Goal: Information Seeking & Learning: Learn about a topic

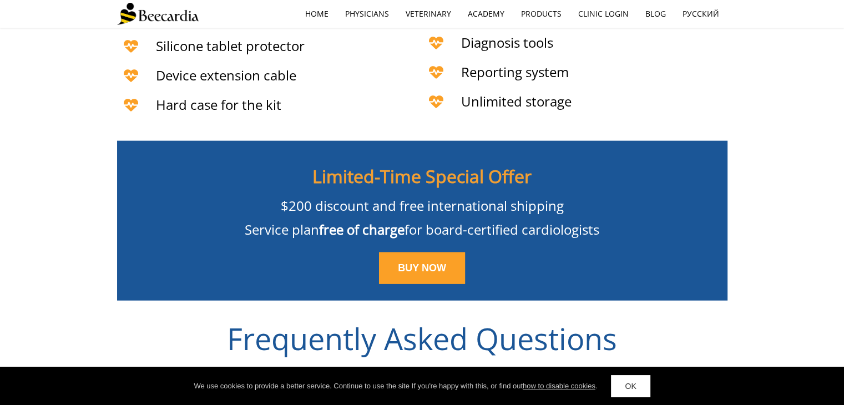
scroll to position [2567, 0]
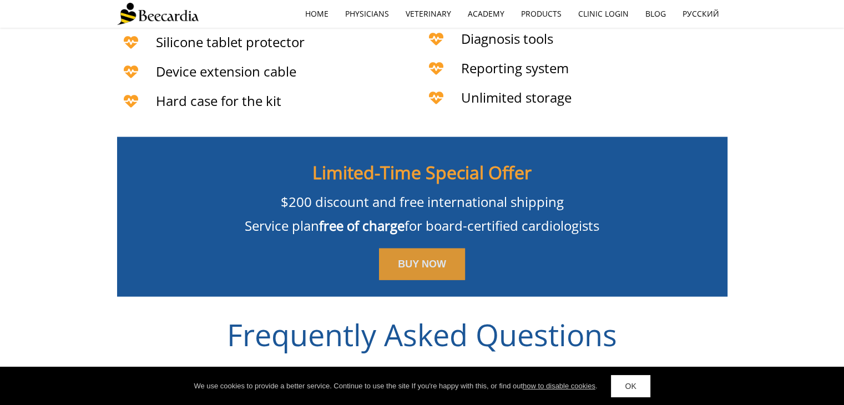
click at [418, 249] on link "BUY NOW" at bounding box center [422, 265] width 86 height 32
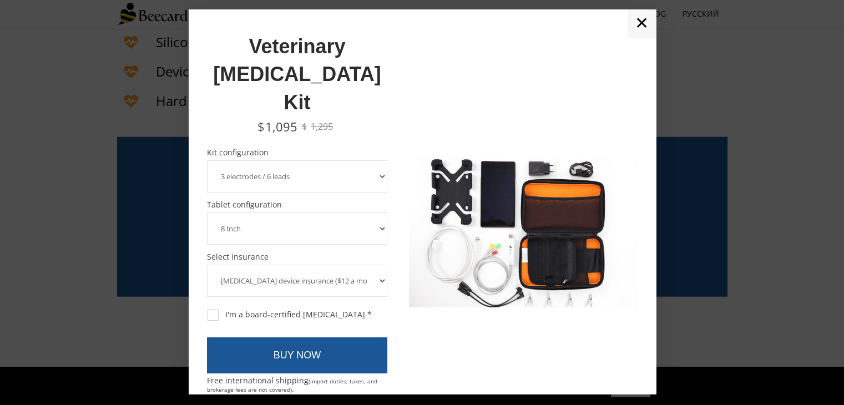
click at [369, 160] on select "3 electrodes / 6 leads 5 electrodes / 7 leads 10 electrodes / 12 leads" at bounding box center [297, 176] width 181 height 32
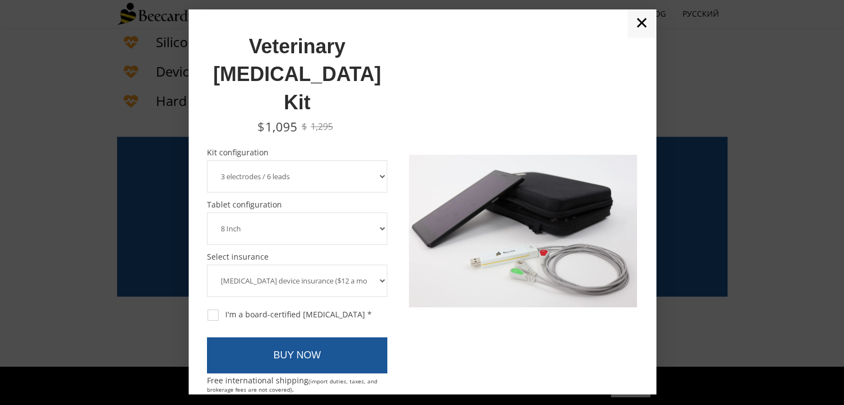
click at [641, 18] on link "✕" at bounding box center [642, 23] width 28 height 28
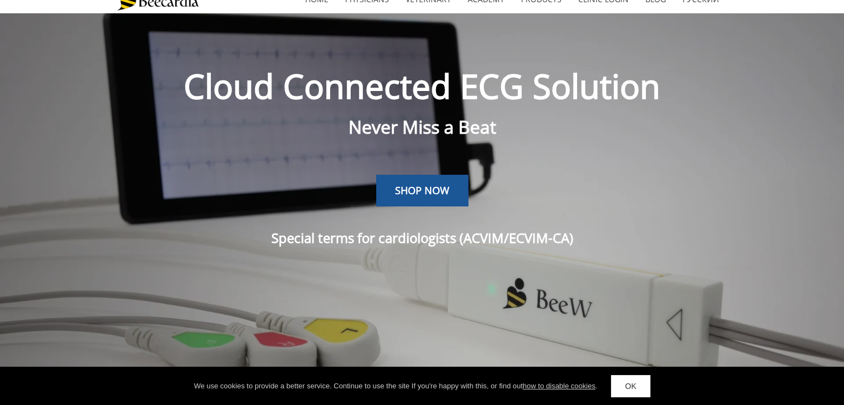
scroll to position [0, 0]
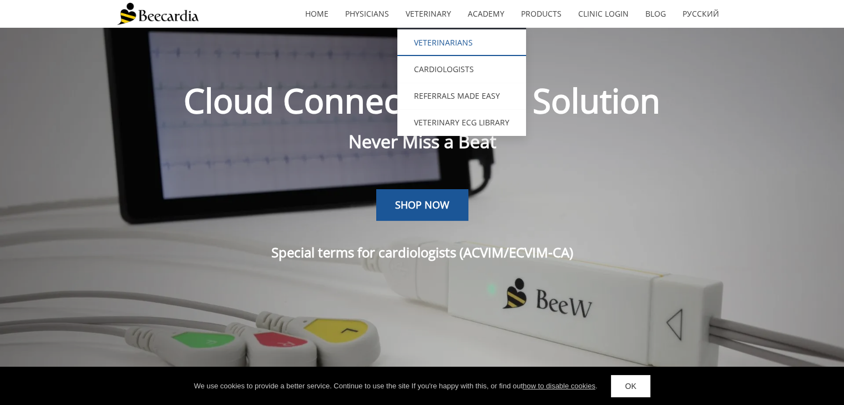
click at [439, 42] on link "Veterinarians" at bounding box center [462, 42] width 129 height 27
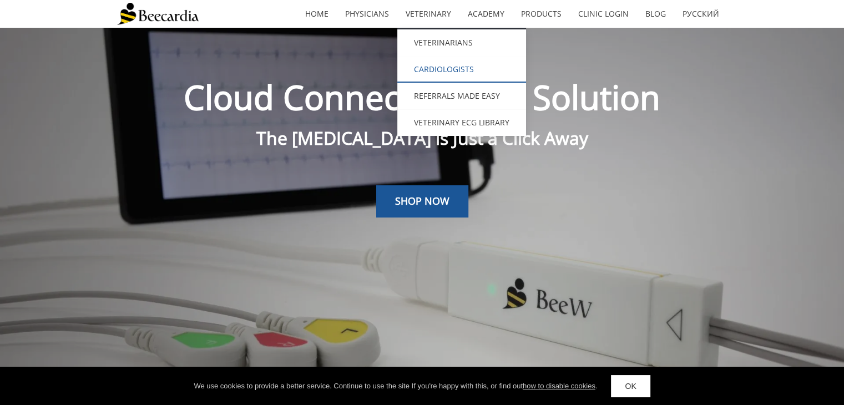
click at [444, 68] on link "Cardiologists" at bounding box center [462, 69] width 129 height 27
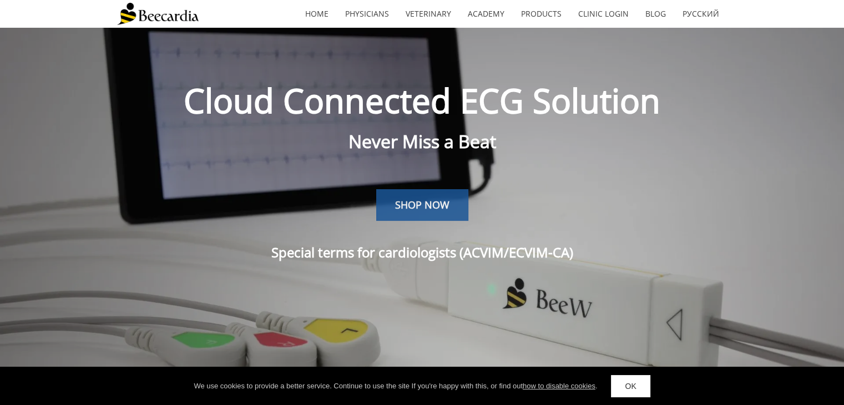
click at [422, 199] on span "SHOP NOW" at bounding box center [422, 204] width 54 height 13
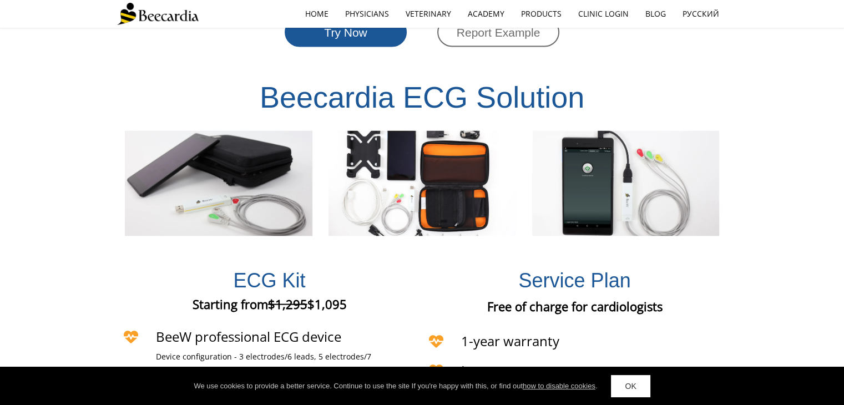
scroll to position [2145, 0]
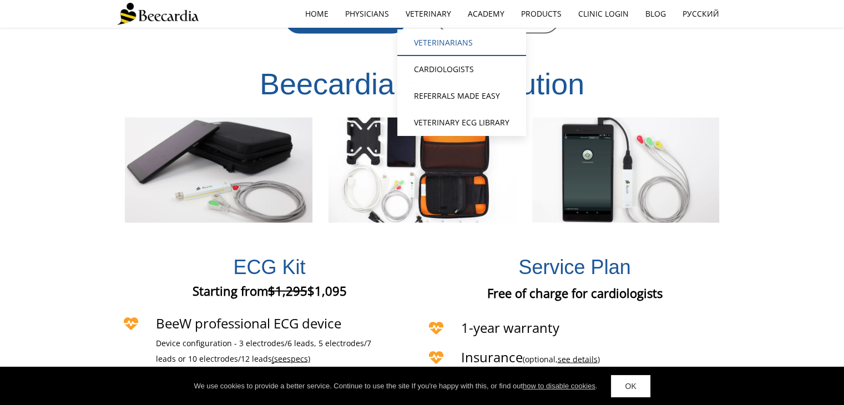
click at [437, 41] on link "Veterinarians" at bounding box center [462, 42] width 129 height 27
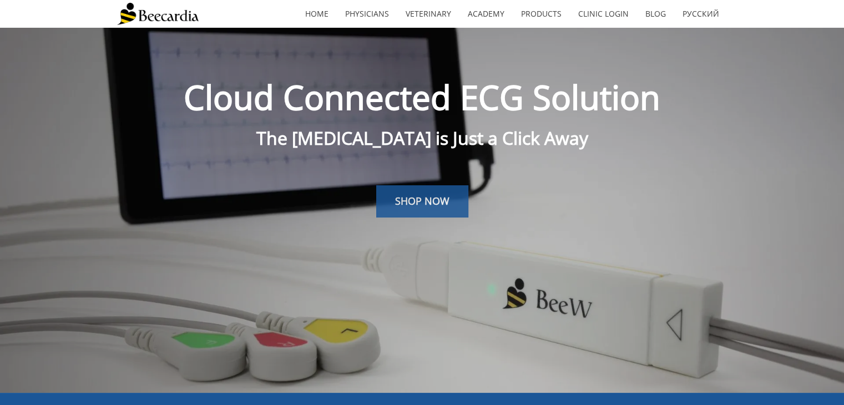
click at [442, 195] on span "SHOP NOW" at bounding box center [422, 200] width 54 height 13
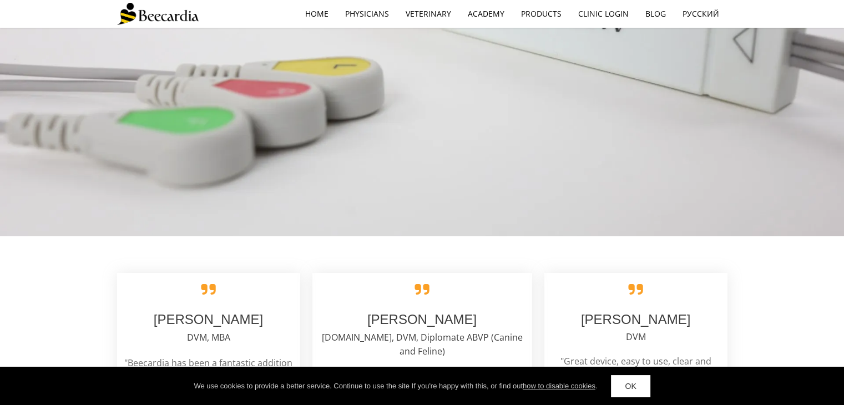
scroll to position [1776, 0]
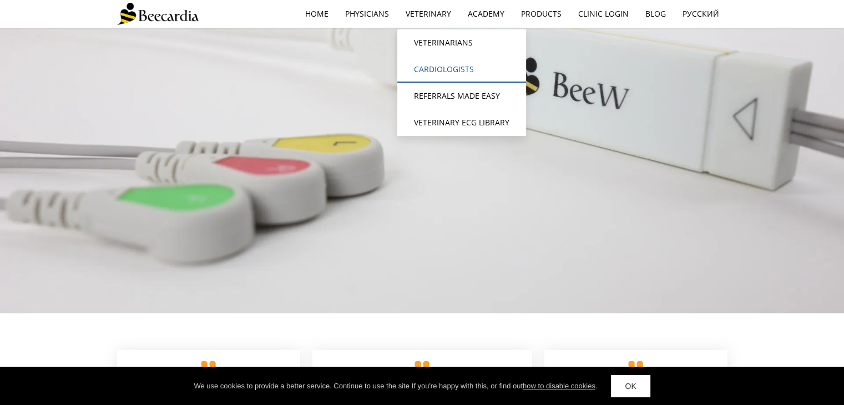
click at [442, 67] on link "Cardiologists" at bounding box center [462, 69] width 129 height 27
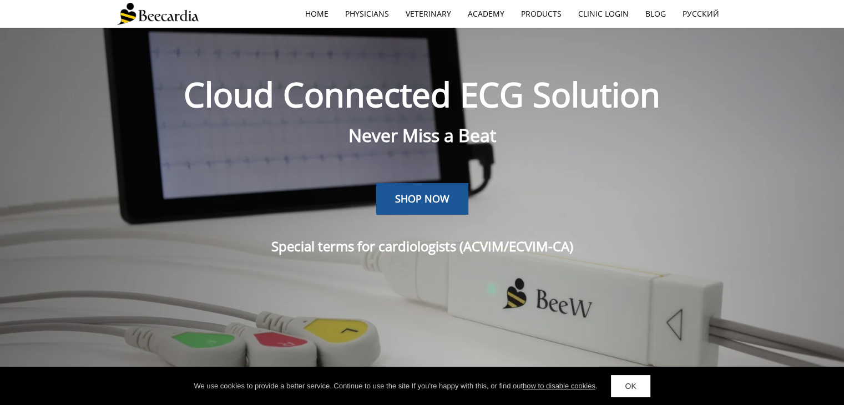
scroll to position [4, 0]
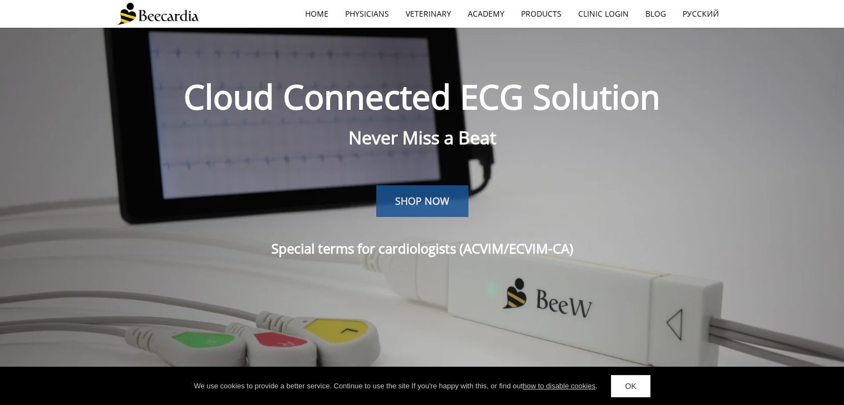
click at [431, 210] on link "SHOP NOW" at bounding box center [422, 201] width 92 height 32
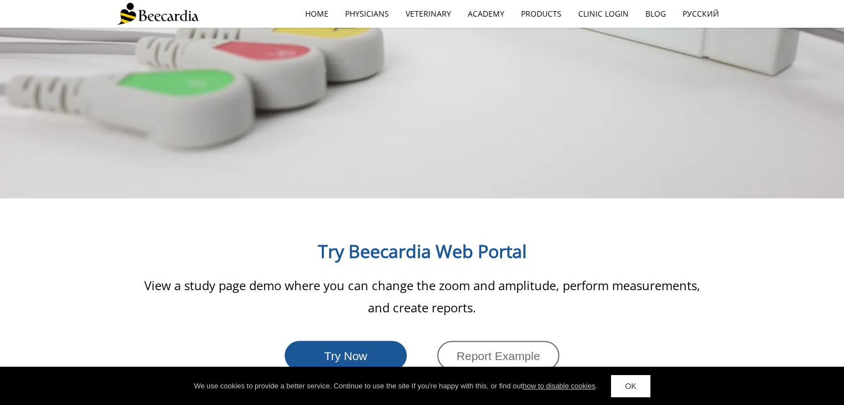
scroll to position [1805, 0]
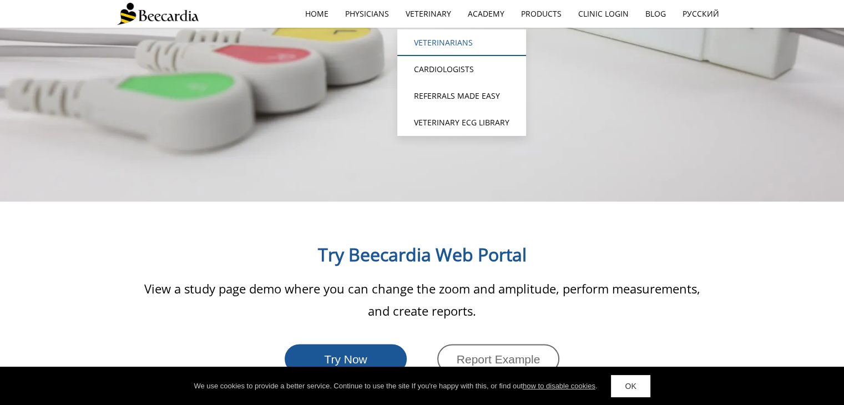
click at [431, 38] on link "Veterinarians" at bounding box center [462, 42] width 129 height 27
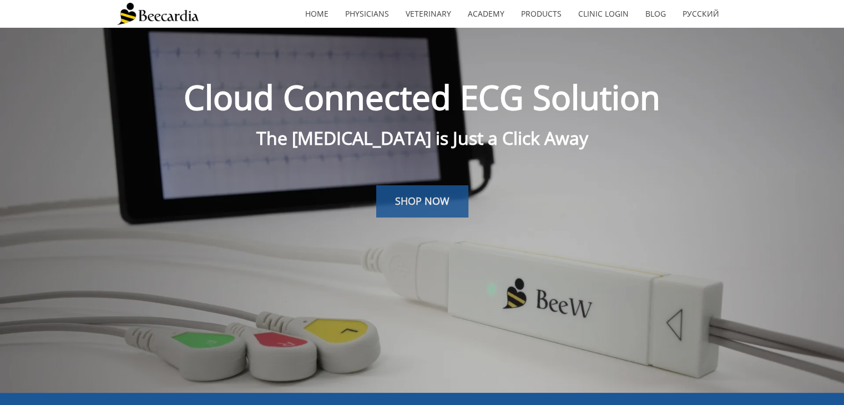
click at [415, 197] on span "SHOP NOW" at bounding box center [422, 200] width 54 height 13
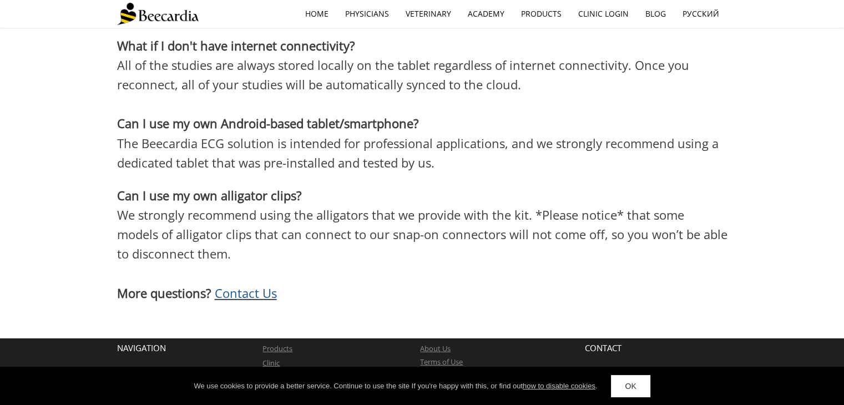
scroll to position [3295, 0]
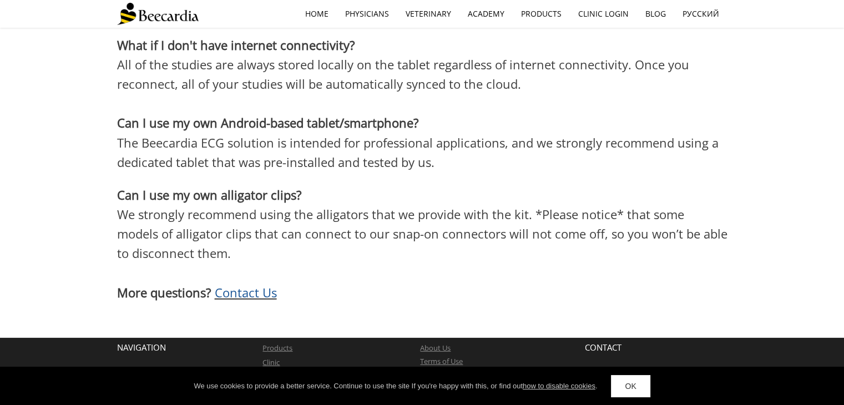
click at [256, 284] on span "Contact Us" at bounding box center [246, 292] width 62 height 17
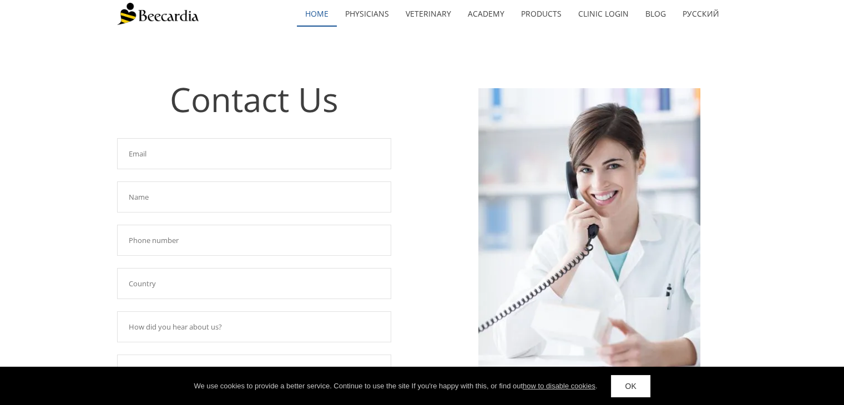
click at [322, 18] on link "home" at bounding box center [317, 14] width 40 height 26
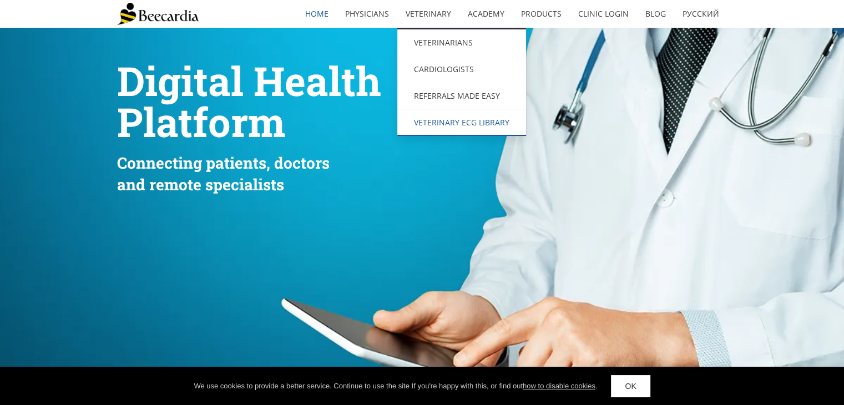
click at [469, 123] on link "Veterinary ECG Library" at bounding box center [462, 122] width 129 height 27
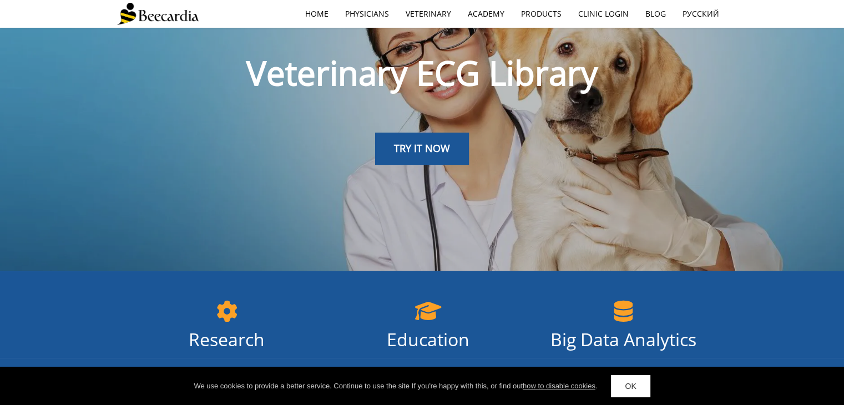
scroll to position [47, 0]
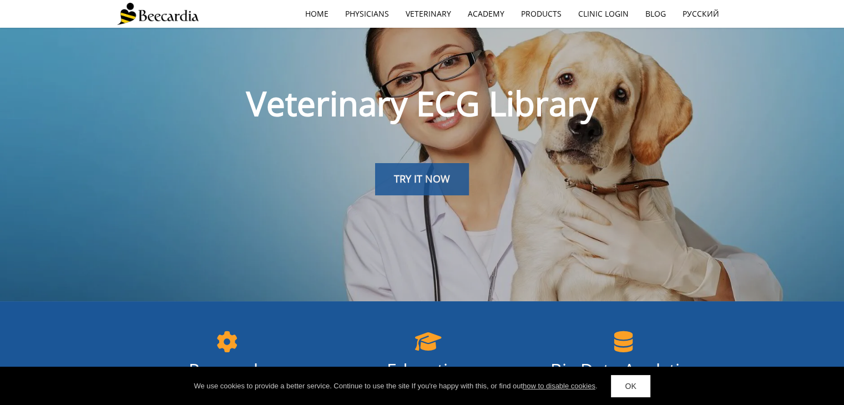
click at [410, 178] on span "TRY IT NOW" at bounding box center [422, 178] width 56 height 13
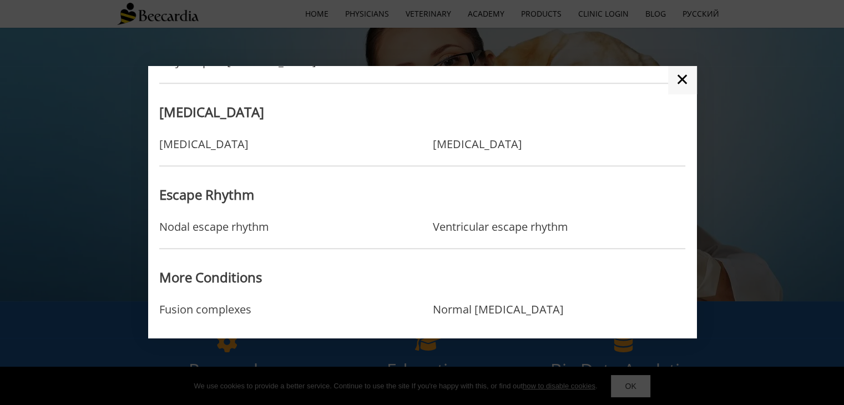
scroll to position [959, 0]
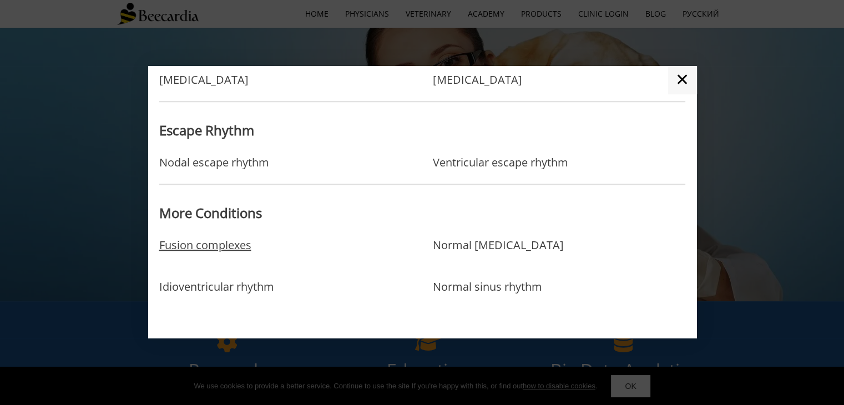
click at [212, 254] on link "Fusion complexes" at bounding box center [205, 257] width 92 height 36
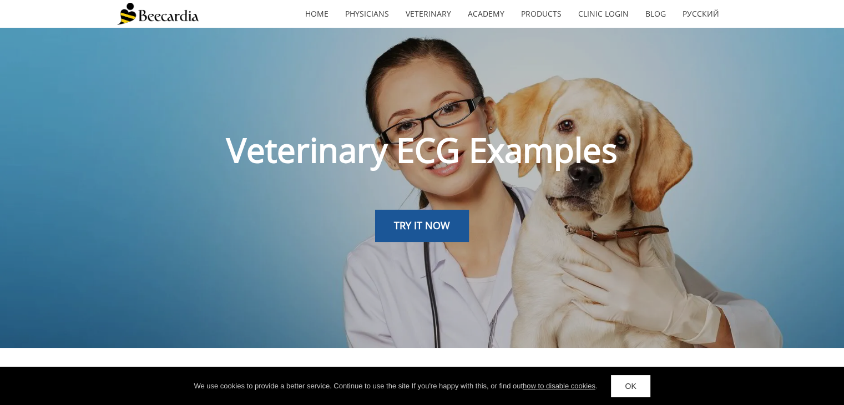
click at [624, 385] on link "OK" at bounding box center [630, 386] width 39 height 22
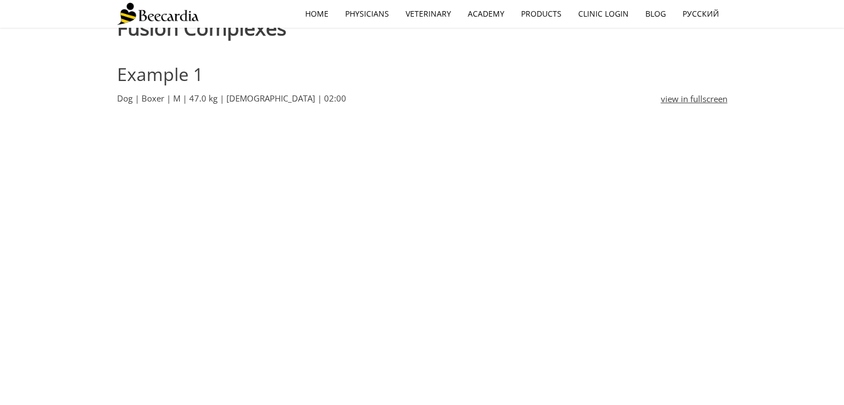
scroll to position [362, 0]
click at [695, 93] on link "view in fullscreen" at bounding box center [694, 98] width 67 height 13
